Goal: Task Accomplishment & Management: Complete application form

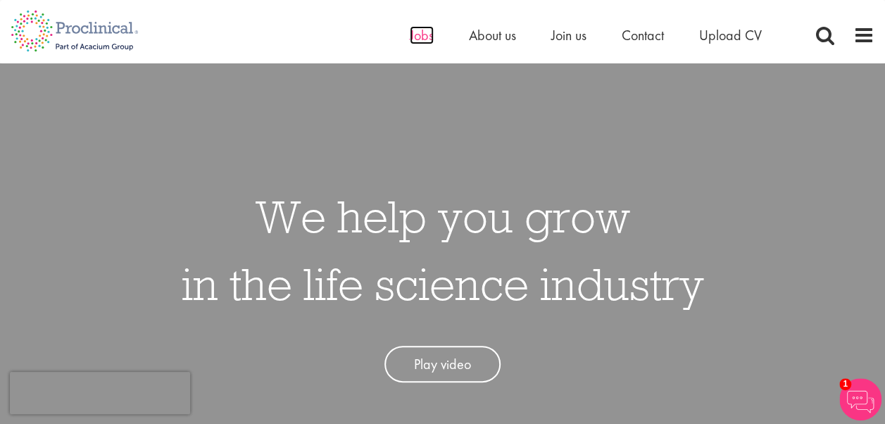
click at [432, 37] on span "Jobs" at bounding box center [422, 35] width 24 height 18
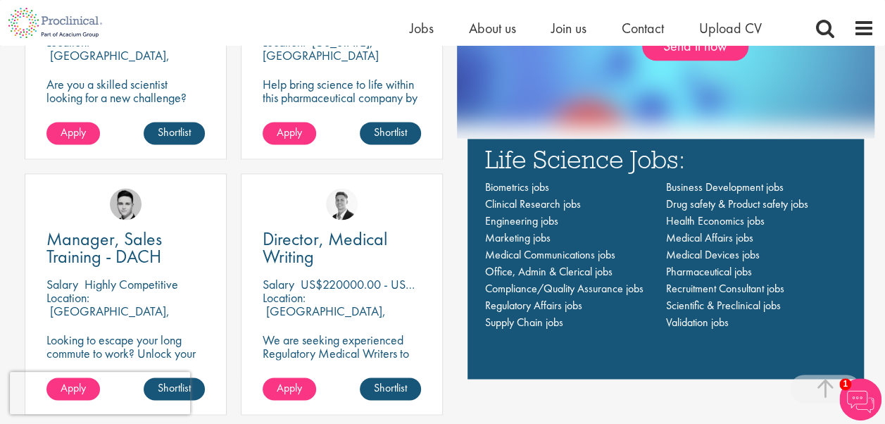
scroll to position [930, 0]
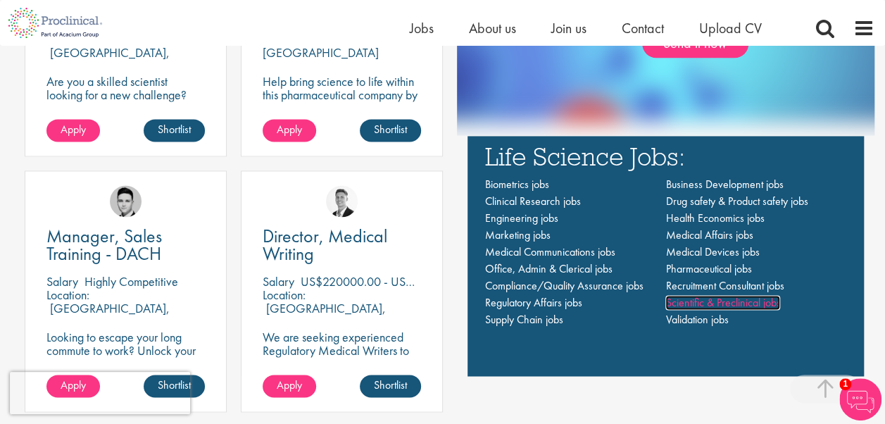
click at [698, 297] on span "Scientific & Preclinical jobs" at bounding box center [723, 302] width 115 height 15
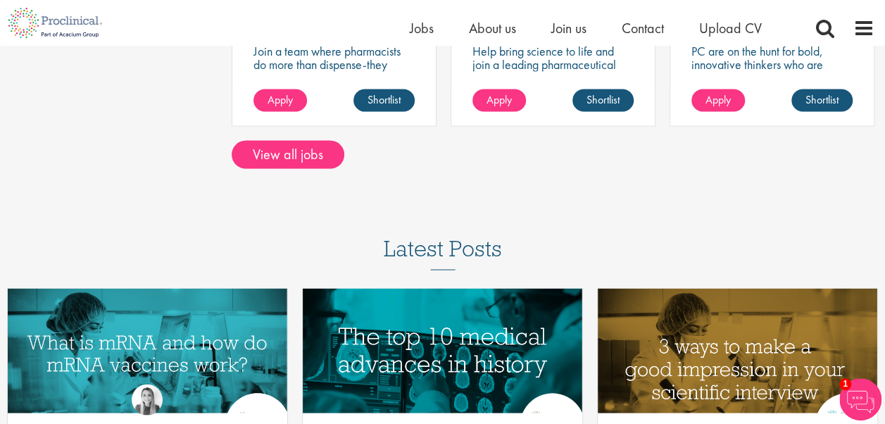
scroll to position [1242, 0]
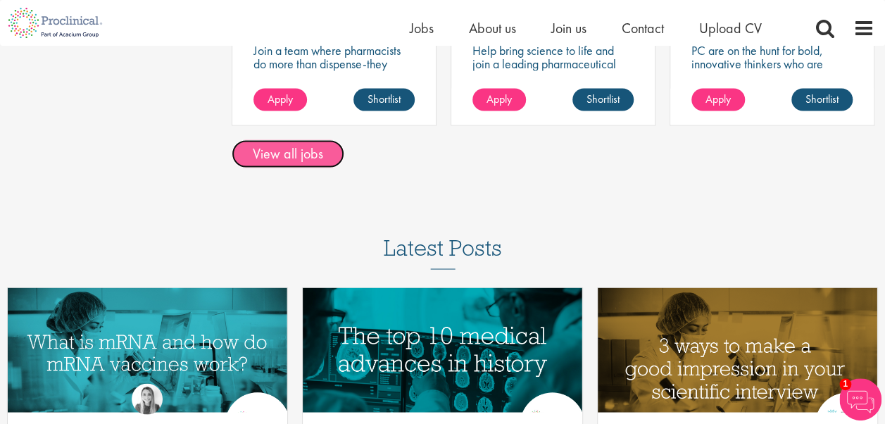
click at [299, 142] on link "View all jobs" at bounding box center [288, 153] width 113 height 28
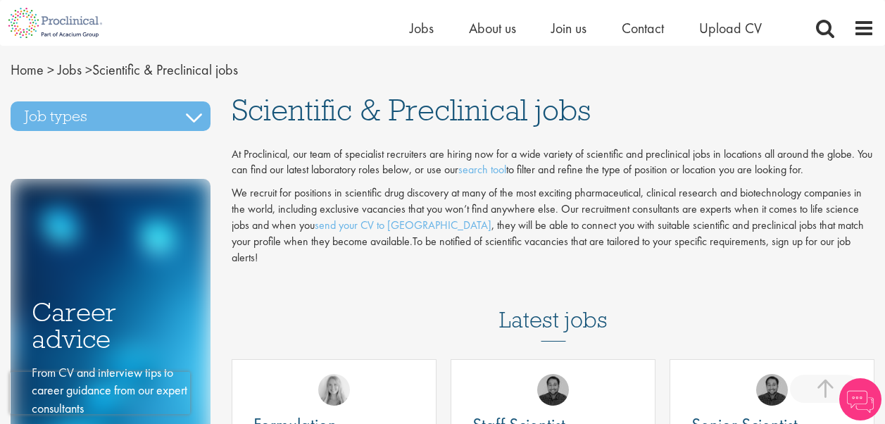
scroll to position [1242, 0]
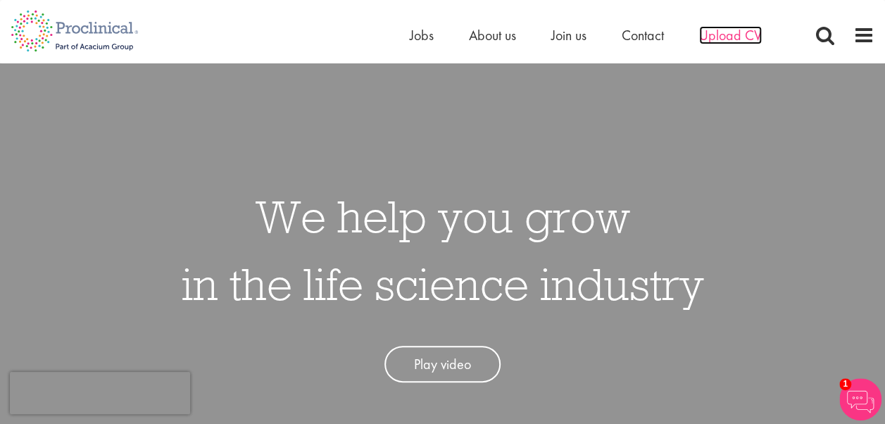
click at [727, 37] on span "Upload CV" at bounding box center [730, 35] width 63 height 18
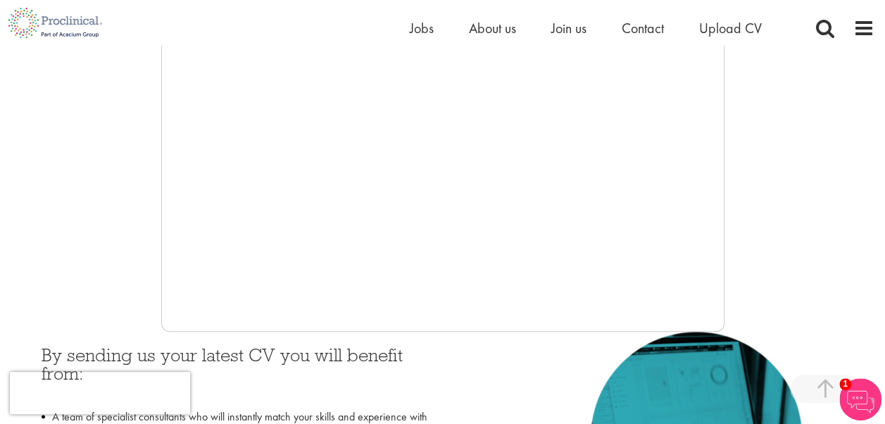
scroll to position [347, 0]
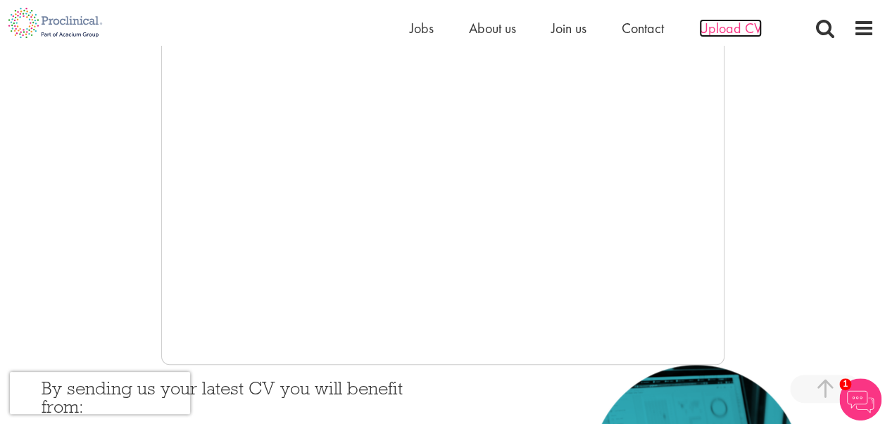
click at [717, 25] on span "Upload CV" at bounding box center [730, 28] width 63 height 18
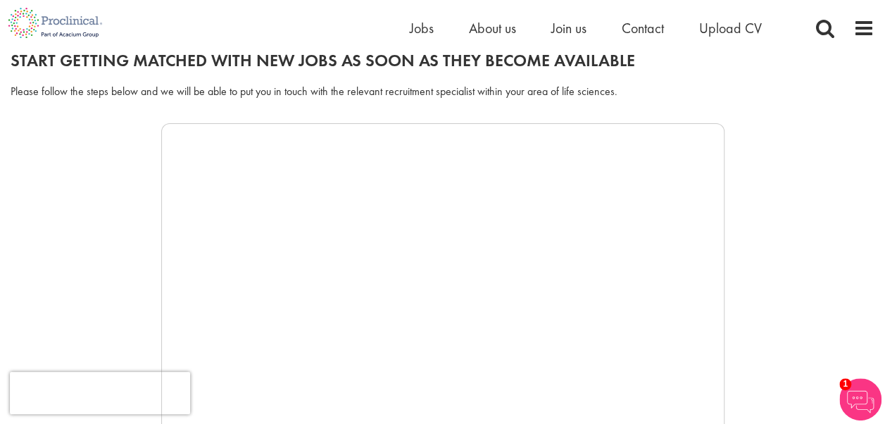
scroll to position [166, 0]
